Goal: Information Seeking & Learning: Learn about a topic

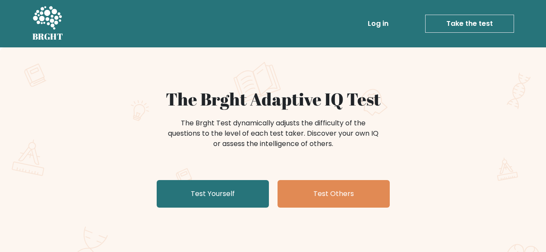
scroll to position [52, 0]
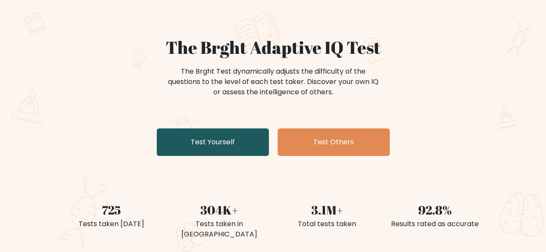
click at [202, 134] on link "Test Yourself" at bounding box center [213, 143] width 112 height 28
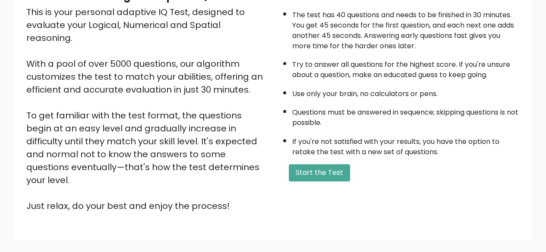
scroll to position [142, 0]
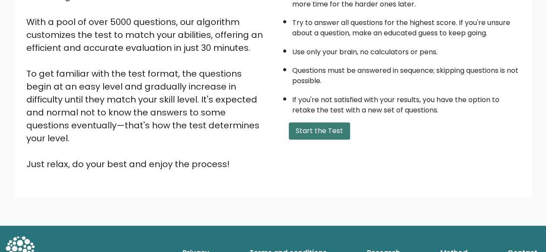
click at [326, 126] on button "Start the Test" at bounding box center [319, 130] width 61 height 17
